Goal: Task Accomplishment & Management: Complete application form

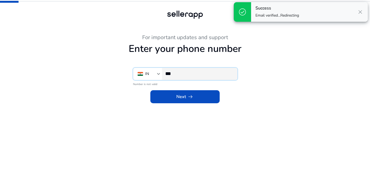
click at [185, 72] on input "***" at bounding box center [199, 73] width 68 height 6
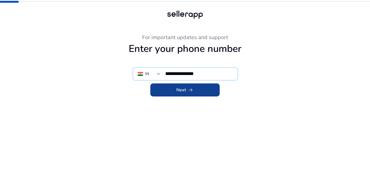
type input "**********"
click at [189, 93] on span at bounding box center [184, 89] width 69 height 13
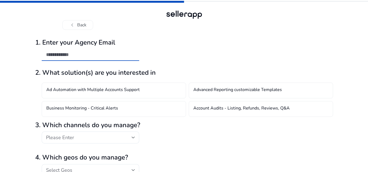
click at [89, 55] on input "email" at bounding box center [90, 54] width 89 height 6
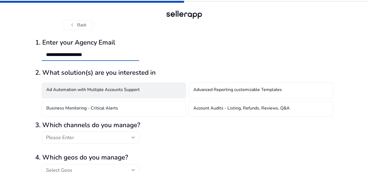
type input "**********"
click at [150, 90] on div "Ad Automation with Multiple Accounts Support" at bounding box center [114, 90] width 144 height 16
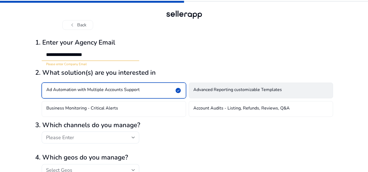
click at [204, 92] on h4 "Advanced Reporting customizable Templates" at bounding box center [237, 90] width 89 height 7
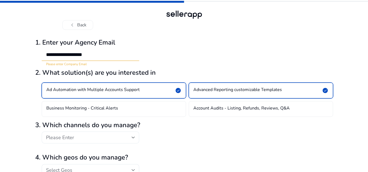
click at [136, 137] on div "Please Enter" at bounding box center [91, 137] width 98 height 12
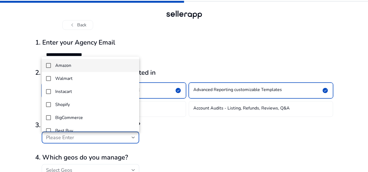
click at [48, 64] on mat-pseudo-checkbox at bounding box center [48, 65] width 5 height 5
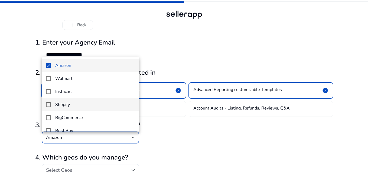
click at [48, 105] on mat-pseudo-checkbox at bounding box center [48, 104] width 5 height 5
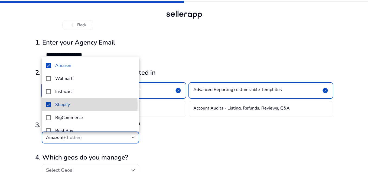
click at [48, 105] on mat-pseudo-checkbox at bounding box center [48, 104] width 5 height 5
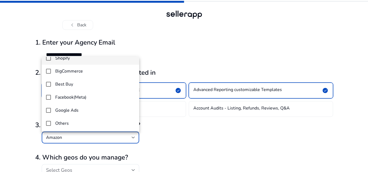
scroll to position [47, 0]
click at [50, 97] on mat-pseudo-checkbox at bounding box center [48, 96] width 5 height 5
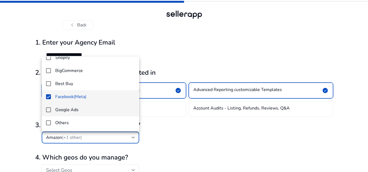
click at [49, 108] on mat-pseudo-checkbox at bounding box center [48, 109] width 5 height 5
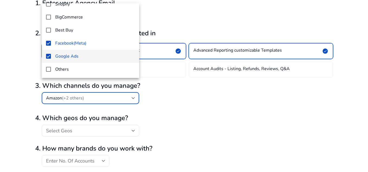
scroll to position [54, 0]
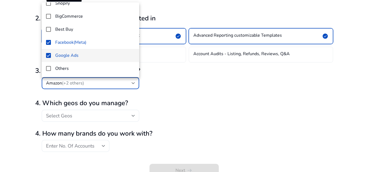
click at [165, 86] on div at bounding box center [184, 86] width 368 height 172
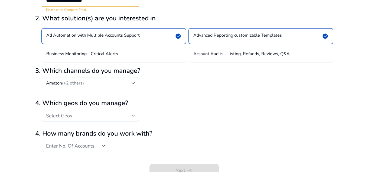
click at [125, 113] on div "Select Geos" at bounding box center [89, 115] width 86 height 6
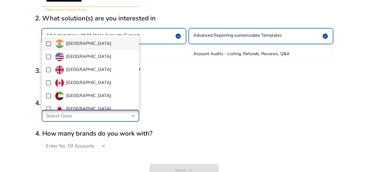
click at [48, 44] on mat-pseudo-checkbox at bounding box center [48, 43] width 5 height 5
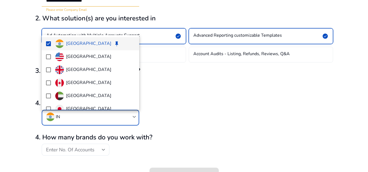
click at [189, 93] on div at bounding box center [184, 86] width 368 height 172
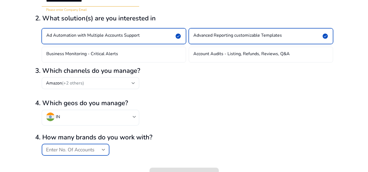
click at [101, 148] on div "Enter No. Of Accounts" at bounding box center [74, 149] width 56 height 6
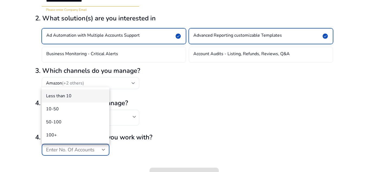
click at [67, 99] on mat-option "Less than 10" at bounding box center [76, 95] width 68 height 13
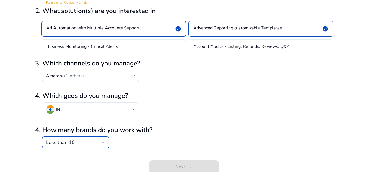
scroll to position [63, 0]
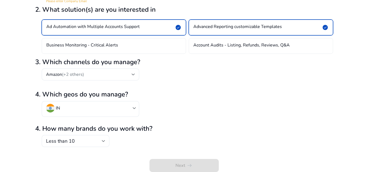
click at [192, 125] on h2 "4. How many brands do you work with?" at bounding box center [184, 128] width 298 height 8
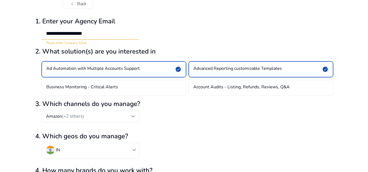
scroll to position [9, 0]
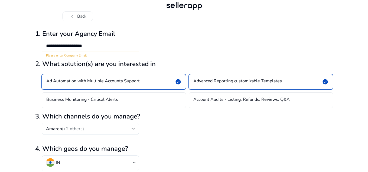
click at [99, 46] on input "**********" at bounding box center [90, 46] width 89 height 6
click at [103, 46] on input "**********" at bounding box center [90, 46] width 89 height 6
click at [157, 46] on div "**********" at bounding box center [184, 41] width 298 height 32
click at [45, 44] on div "**********" at bounding box center [91, 46] width 98 height 12
click at [47, 46] on input "**********" at bounding box center [90, 46] width 89 height 6
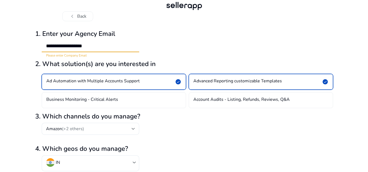
drag, startPoint x: 103, startPoint y: 45, endPoint x: 40, endPoint y: 47, distance: 62.6
click at [40, 47] on mat-form-field "**********" at bounding box center [87, 49] width 104 height 18
type input "**********"
click at [224, 42] on div "**********" at bounding box center [184, 41] width 298 height 32
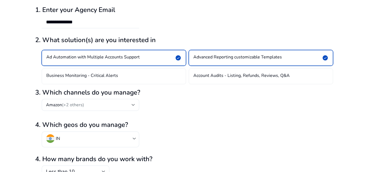
scroll to position [63, 0]
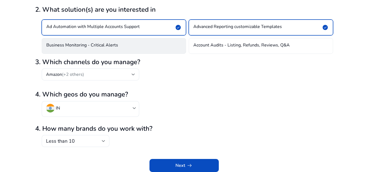
click at [174, 44] on div "Business Monitoring - Critical Alerts" at bounding box center [114, 46] width 144 height 16
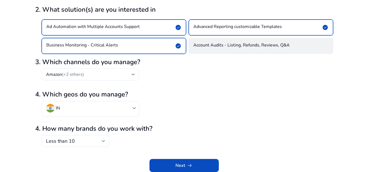
click at [279, 43] on h4 "Account Audits - Listing, Refunds, Reviews, Q&A" at bounding box center [241, 46] width 96 height 7
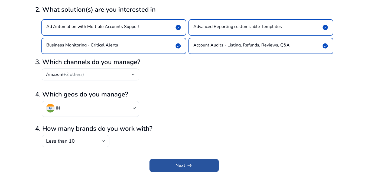
click at [190, 159] on span "submit" at bounding box center [184, 165] width 69 height 13
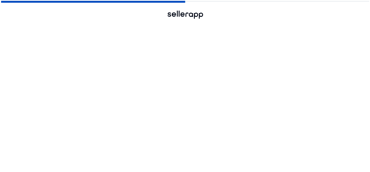
scroll to position [0, 0]
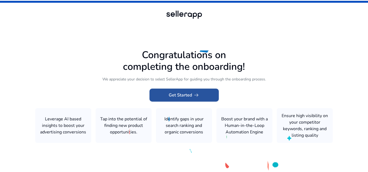
click at [198, 98] on span "arrow_right_alt" at bounding box center [196, 95] width 7 height 7
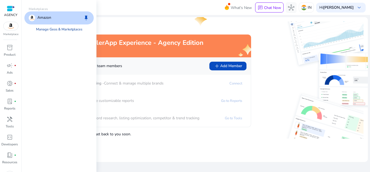
click at [60, 30] on link "Manage Geos & Marketplaces" at bounding box center [59, 29] width 55 height 10
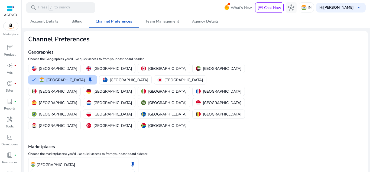
scroll to position [19, 0]
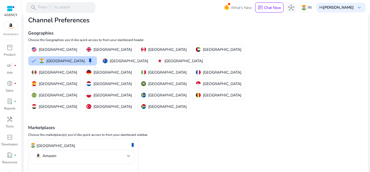
click at [131, 150] on div "Amazon" at bounding box center [83, 157] width 104 height 14
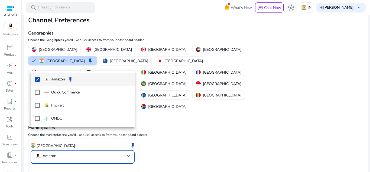
click at [211, 116] on div at bounding box center [185, 86] width 370 height 172
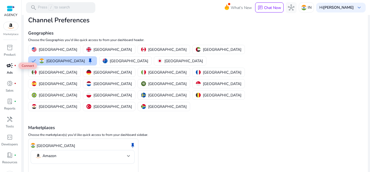
click at [9, 66] on span "campaign" at bounding box center [10, 65] width 7 height 7
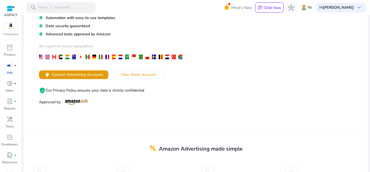
scroll to position [81, 0]
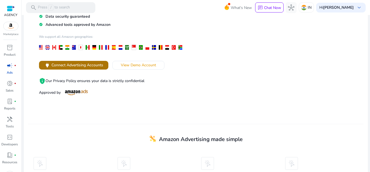
click at [86, 65] on span "Connect Advertising Accounts" at bounding box center [77, 65] width 52 height 6
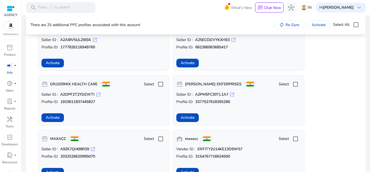
scroll to position [208, 0]
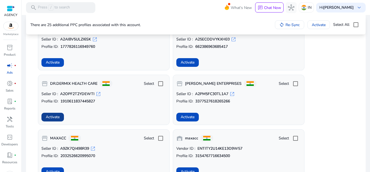
click at [60, 115] on span at bounding box center [52, 116] width 22 height 13
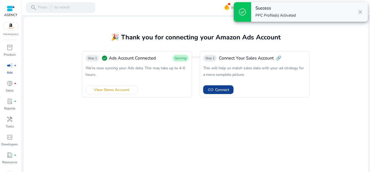
click at [213, 90] on span "link Connect" at bounding box center [219, 89] width 22 height 7
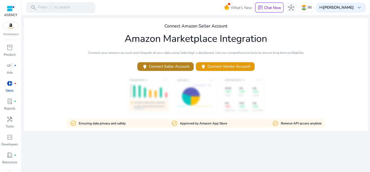
click at [180, 69] on span "power Connect Seller Account" at bounding box center [166, 66] width 48 height 6
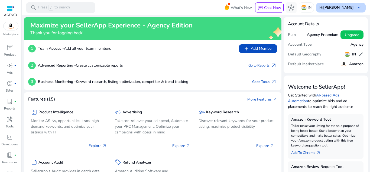
click at [340, 9] on b "[PERSON_NAME]" at bounding box center [338, 7] width 31 height 5
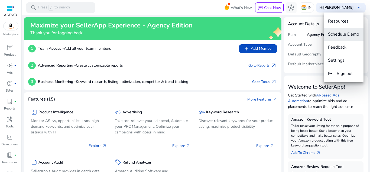
click at [341, 39] on button "Schedule Demo" at bounding box center [344, 34] width 40 height 13
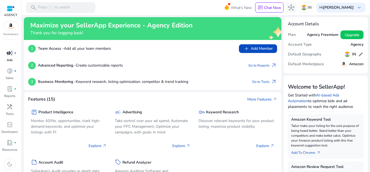
click at [9, 56] on span "campaign" at bounding box center [10, 53] width 7 height 7
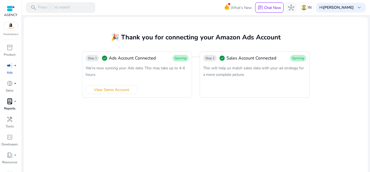
click at [9, 104] on span "lab_profile" at bounding box center [10, 101] width 7 height 7
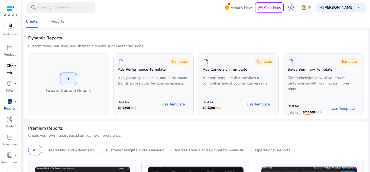
click at [11, 72] on p "Ads" at bounding box center [10, 72] width 6 height 5
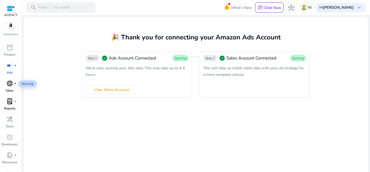
click at [10, 82] on span "donut_small" at bounding box center [10, 83] width 7 height 7
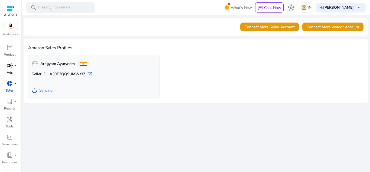
click at [8, 72] on p "Ads" at bounding box center [10, 72] width 6 height 5
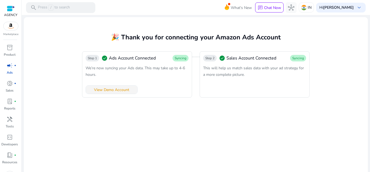
click at [114, 93] on span at bounding box center [111, 89] width 51 height 13
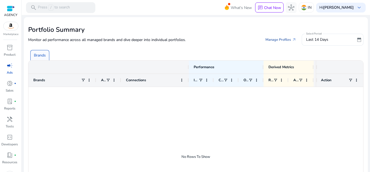
click at [282, 38] on link "Manage Profiles arrow_outward" at bounding box center [281, 40] width 40 height 10
